Goal: Check status: Check status

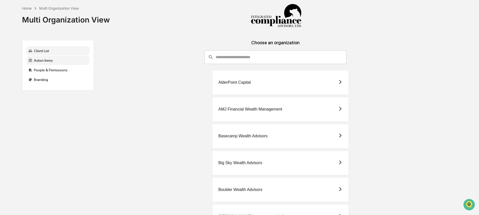
click at [44, 61] on div "Action Items" at bounding box center [57, 60] width 63 height 9
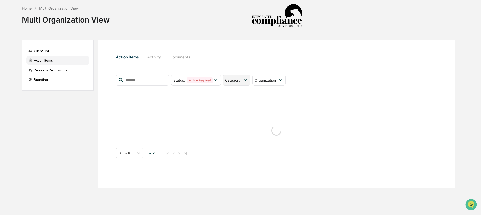
click at [247, 81] on icon at bounding box center [246, 80] width 6 height 6
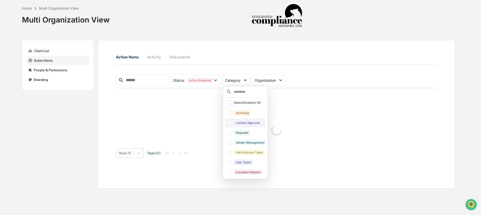
click at [248, 125] on div "Content Approval" at bounding box center [248, 123] width 28 height 6
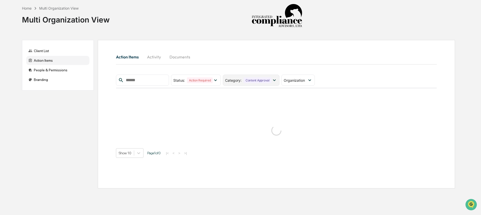
click at [265, 78] on div "Content Approval" at bounding box center [258, 80] width 28 height 6
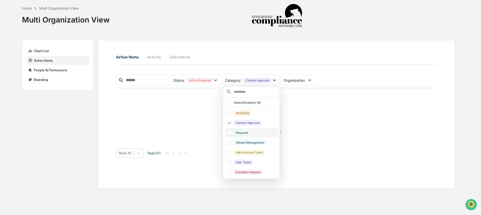
click at [251, 134] on div "Requests" at bounding box center [242, 133] width 17 height 6
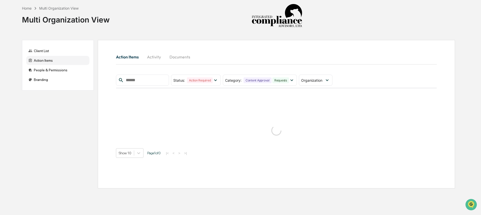
click at [319, 54] on div "Action Items Activity Documents" at bounding box center [276, 57] width 321 height 12
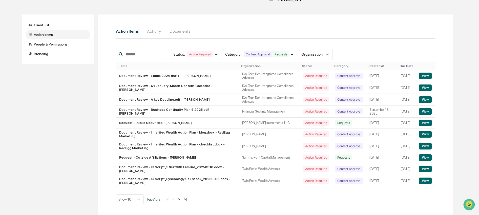
scroll to position [33, 0]
click at [182, 200] on button ">" at bounding box center [178, 199] width 5 height 4
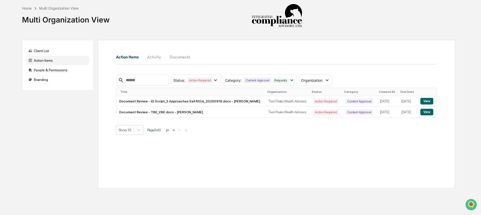
click at [176, 132] on button "<" at bounding box center [173, 130] width 5 height 4
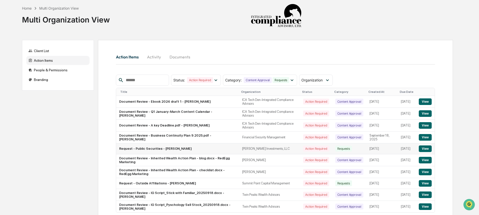
click at [284, 154] on td "[PERSON_NAME] Investments, LLC" at bounding box center [269, 148] width 61 height 11
click at [423, 151] on button "View" at bounding box center [424, 148] width 13 height 7
